Goal: Task Accomplishment & Management: Manage account settings

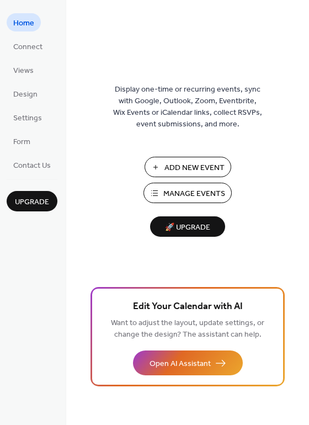
click at [215, 194] on span "Manage Events" at bounding box center [194, 194] width 62 height 12
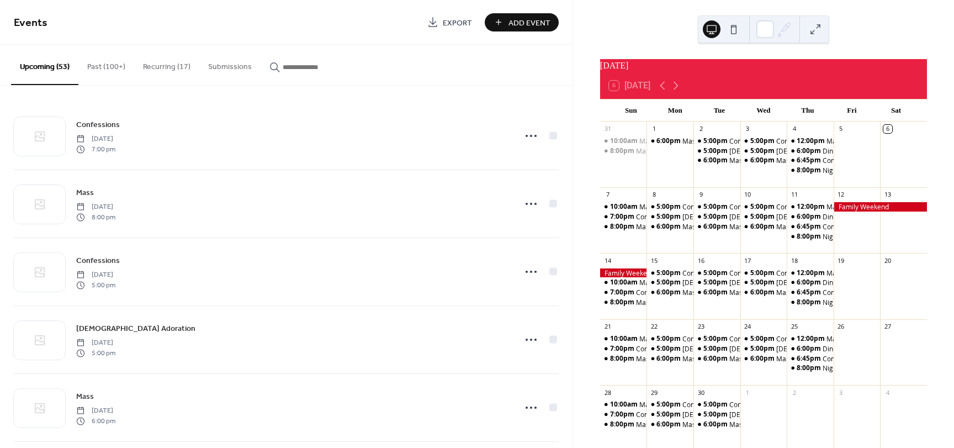
click at [848, 211] on div at bounding box center [879, 206] width 93 height 9
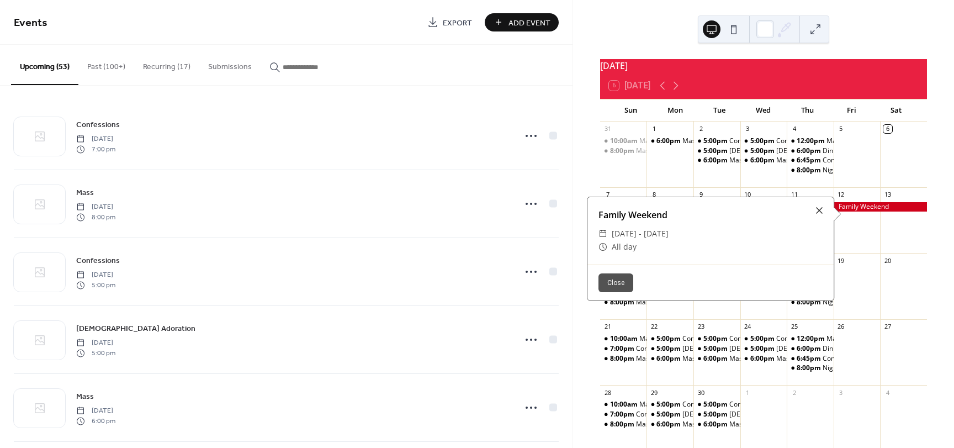
click at [617, 279] on button "Close" at bounding box center [615, 282] width 35 height 19
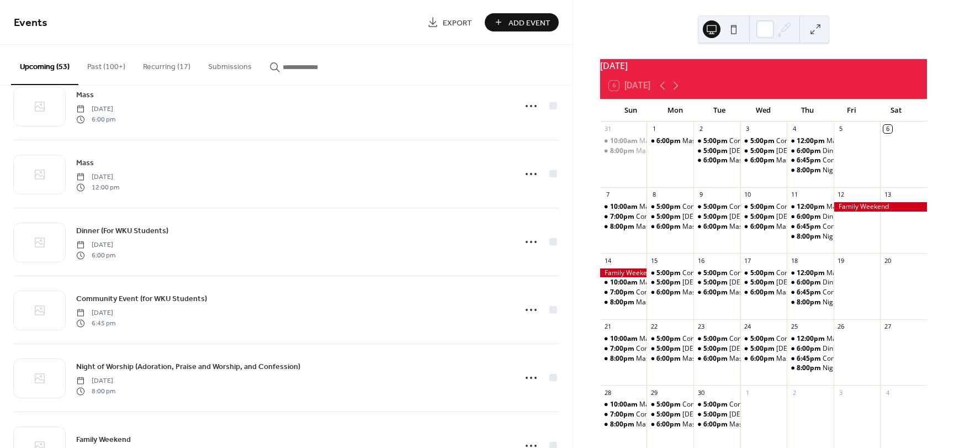
scroll to position [717, 0]
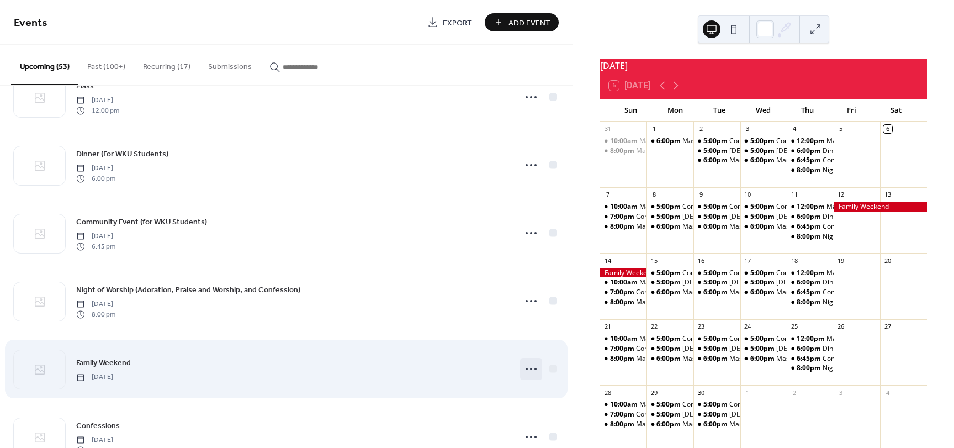
click at [527, 367] on icon at bounding box center [531, 369] width 18 height 18
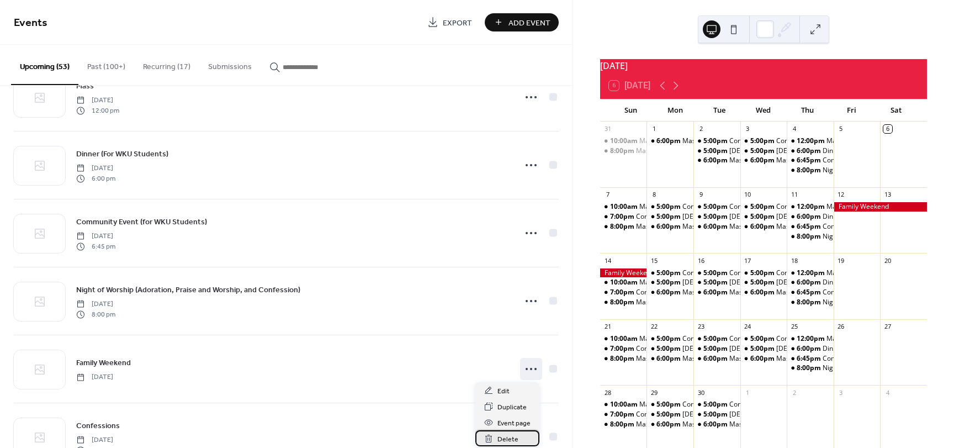
click at [518, 439] on div "Delete" at bounding box center [507, 438] width 64 height 16
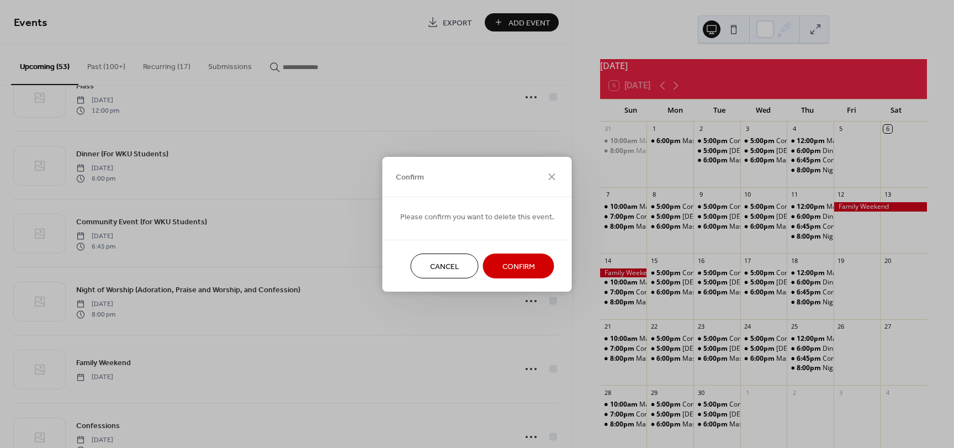
click at [452, 269] on span "Cancel" at bounding box center [444, 266] width 29 height 12
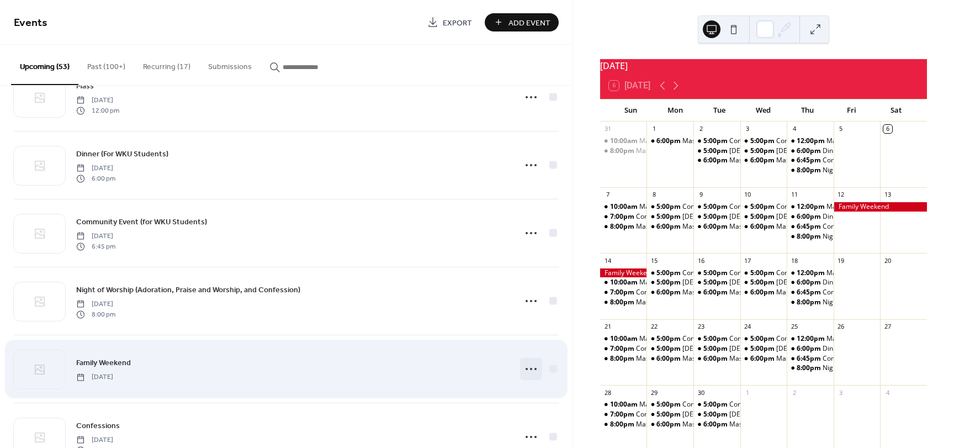
click at [526, 369] on icon at bounding box center [531, 369] width 18 height 18
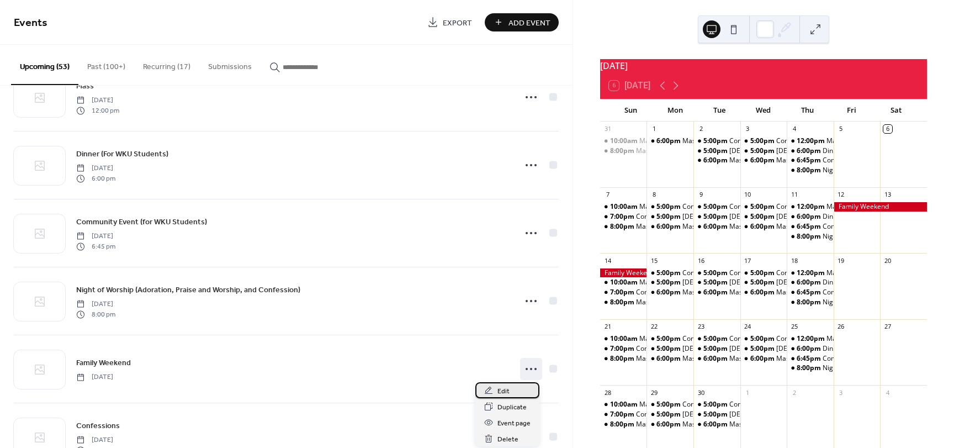
click at [507, 393] on span "Edit" at bounding box center [503, 391] width 12 height 12
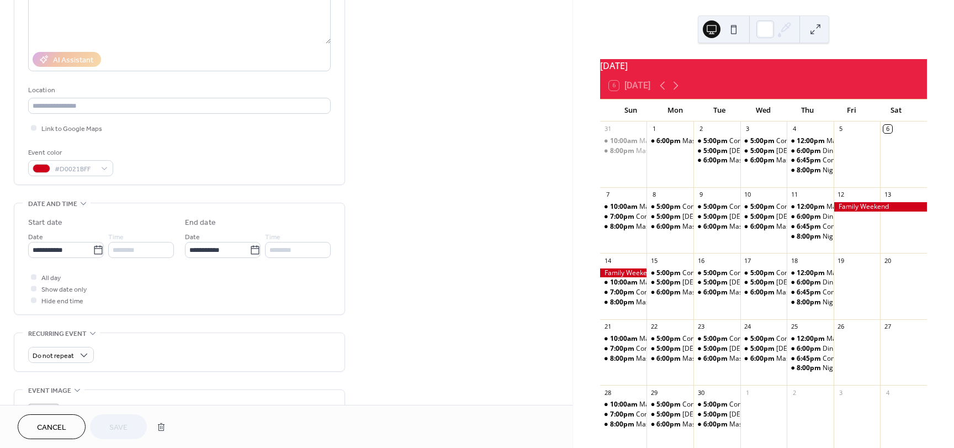
scroll to position [166, 0]
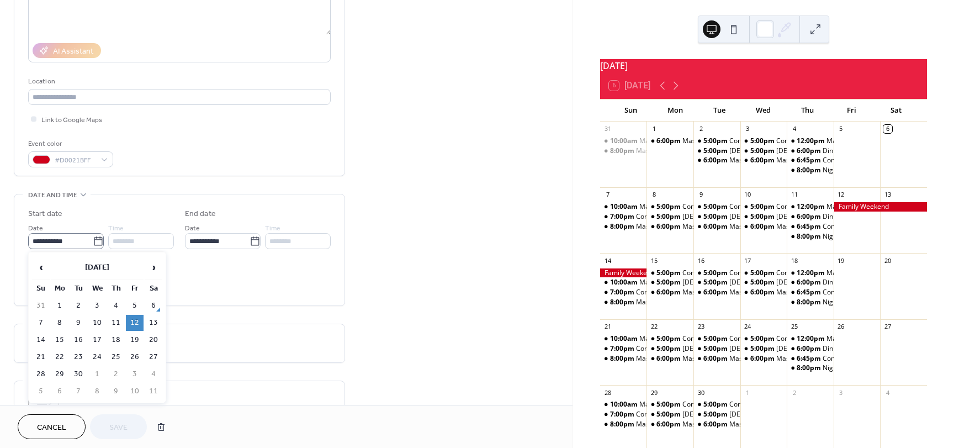
click at [97, 242] on icon at bounding box center [98, 241] width 11 height 11
click at [93, 242] on input "**********" at bounding box center [60, 241] width 65 height 16
click at [134, 339] on td "19" at bounding box center [135, 340] width 18 height 16
type input "**********"
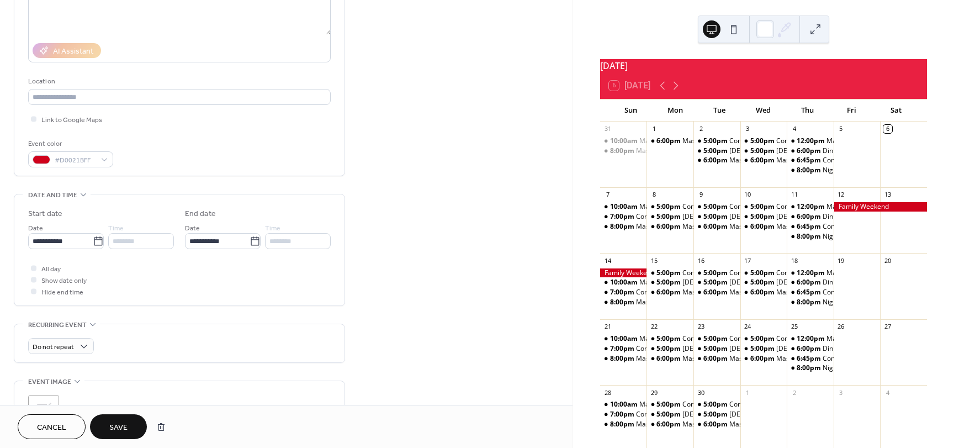
click at [125, 430] on span "Save" at bounding box center [118, 428] width 18 height 12
